Goal: Find specific page/section: Find specific page/section

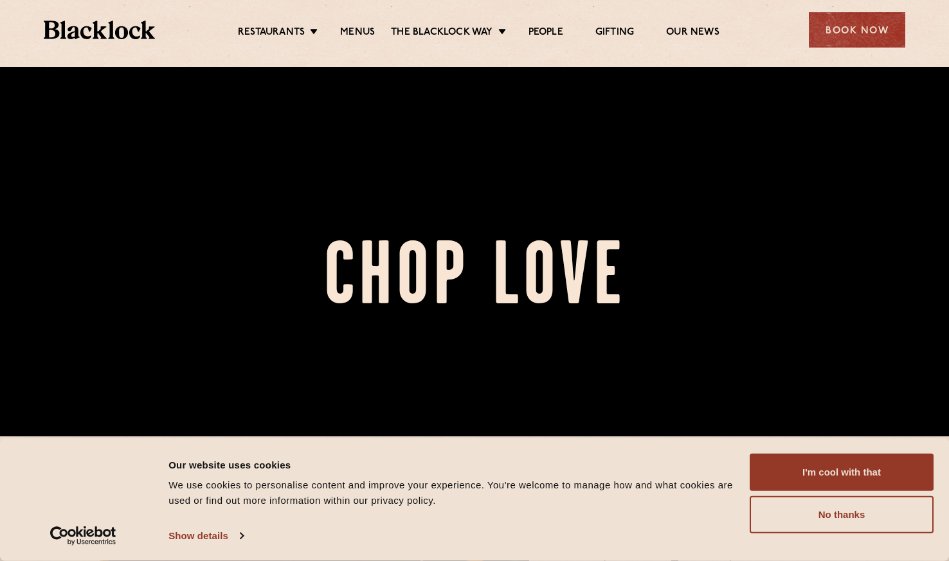
scroll to position [82, 0]
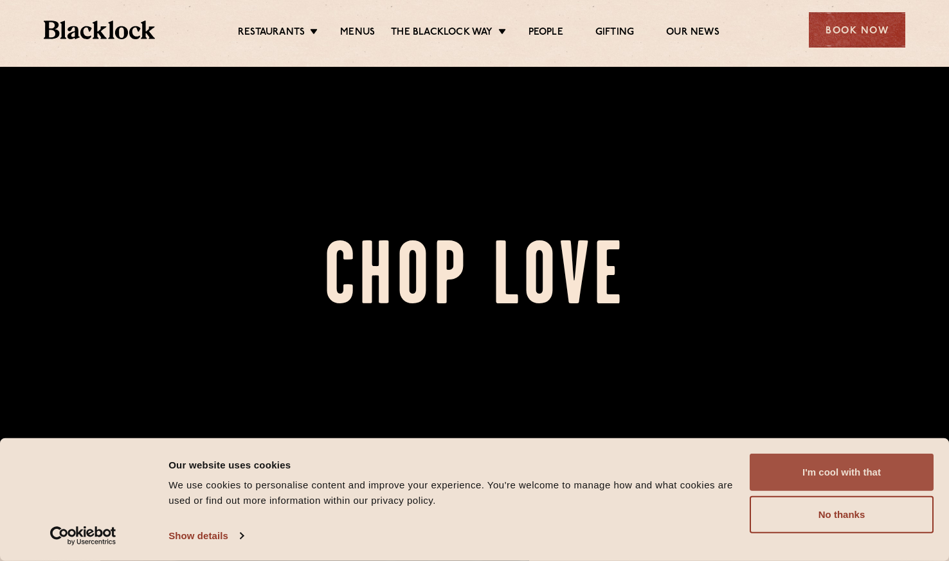
click at [812, 459] on button "I'm cool with that" at bounding box center [842, 472] width 184 height 37
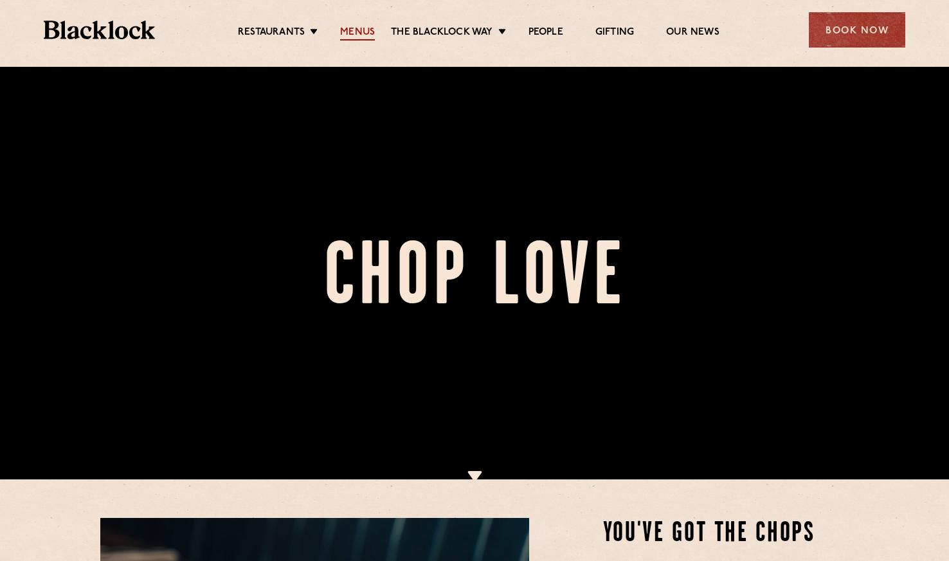
click at [354, 31] on link "Menus" at bounding box center [357, 33] width 35 height 14
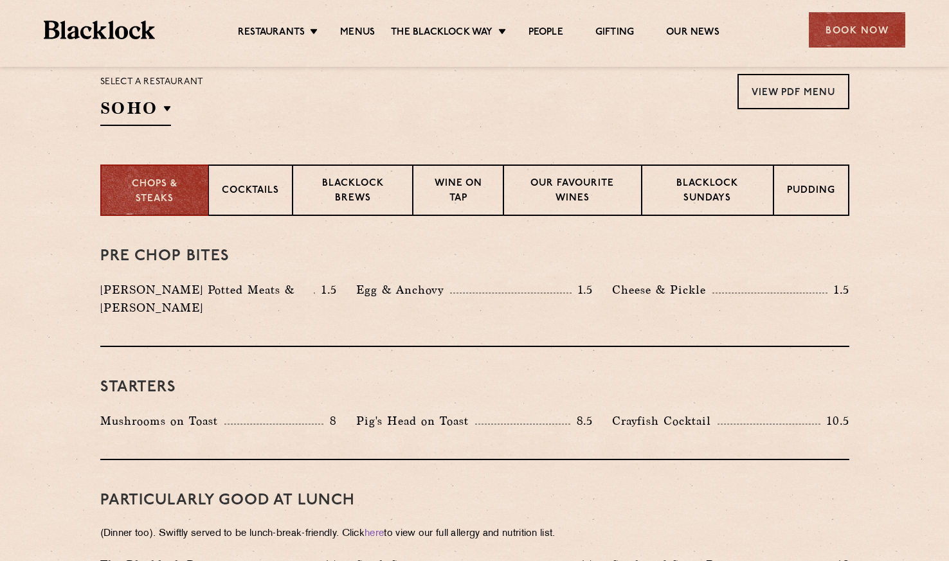
scroll to position [323, 0]
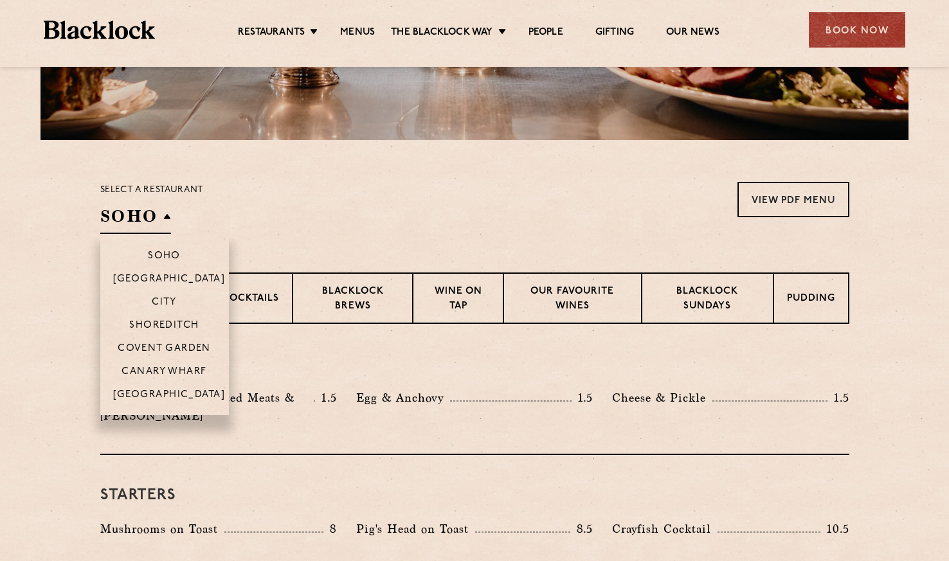
click at [156, 220] on h2 "SOHO" at bounding box center [135, 219] width 71 height 29
click at [170, 298] on p "City" at bounding box center [164, 303] width 25 height 13
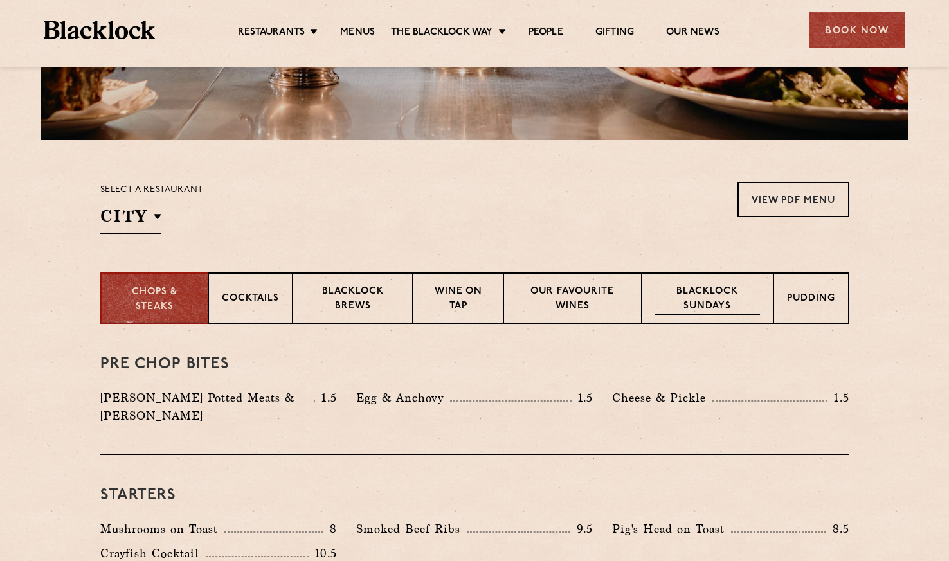
scroll to position [324, 0]
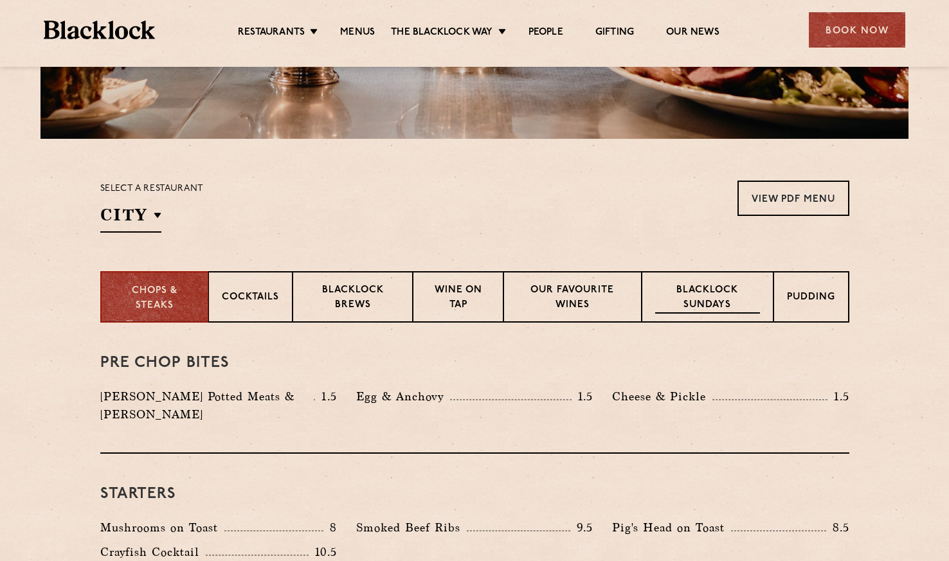
click at [698, 314] on div "Blacklock Sundays" at bounding box center [707, 296] width 131 height 51
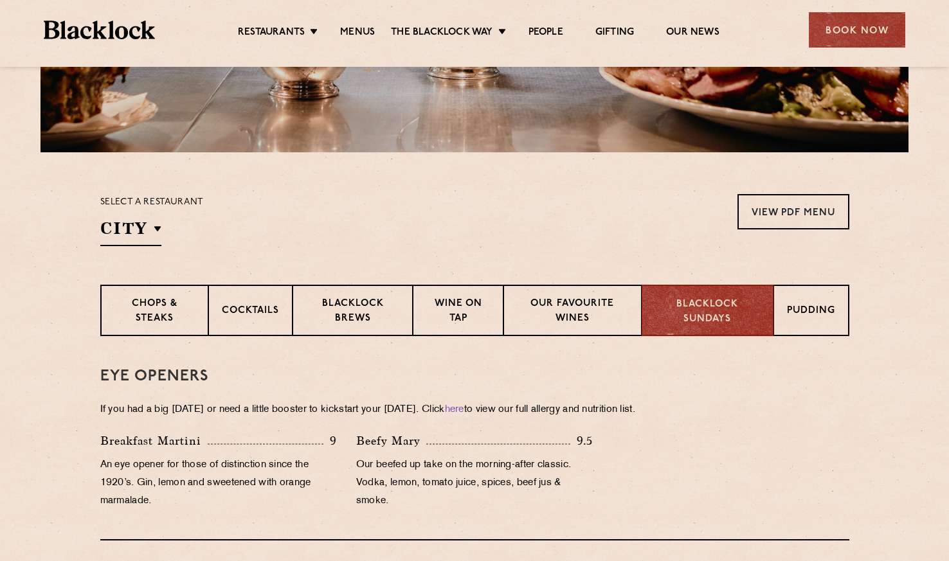
scroll to position [240, 0]
